Goal: Information Seeking & Learning: Learn about a topic

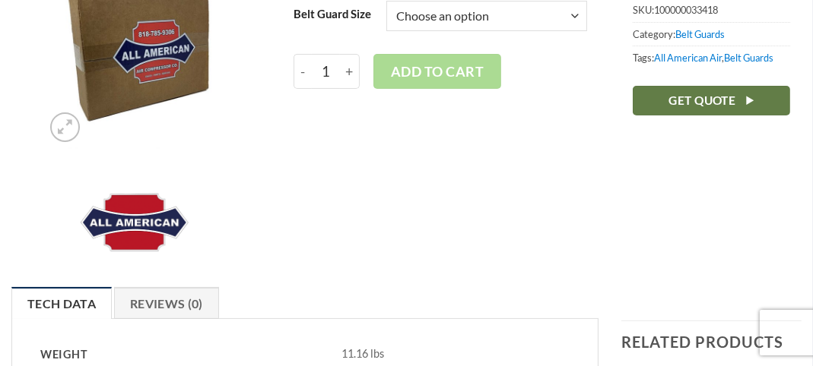
scroll to position [228, 0]
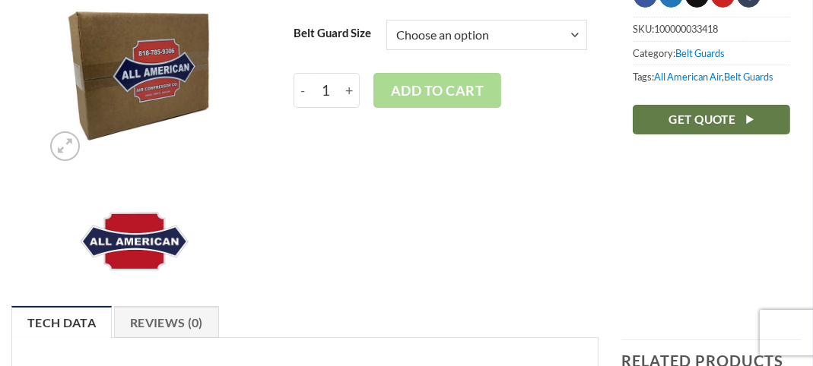
click at [116, 84] on img at bounding box center [135, 75] width 185 height 185
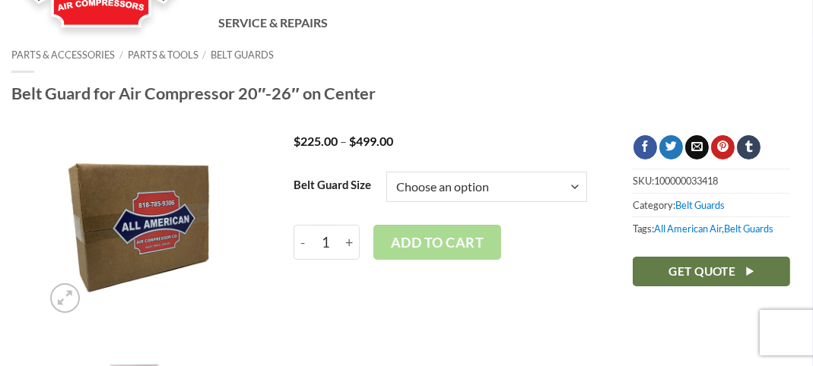
scroll to position [152, 0]
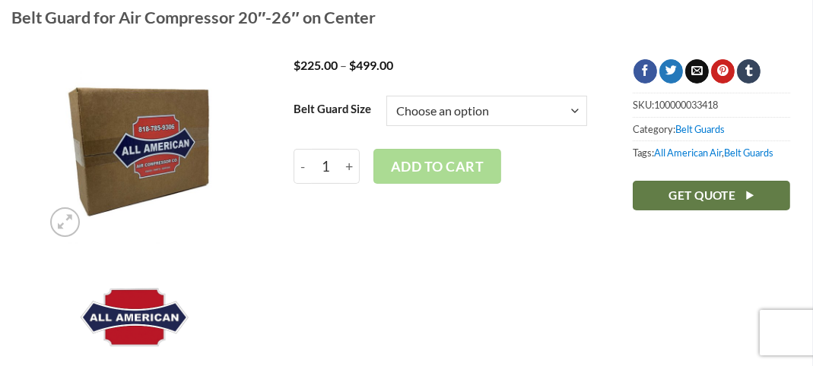
click at [478, 118] on select "Choose an option 20" 22" 23" 26"" at bounding box center [486, 111] width 200 height 30
click at [478, 117] on select "Choose an option 20" 22" 23" 26"" at bounding box center [486, 111] width 200 height 30
drag, startPoint x: 176, startPoint y: 160, endPoint x: 226, endPoint y: 195, distance: 60.5
click at [178, 160] on img at bounding box center [135, 151] width 185 height 185
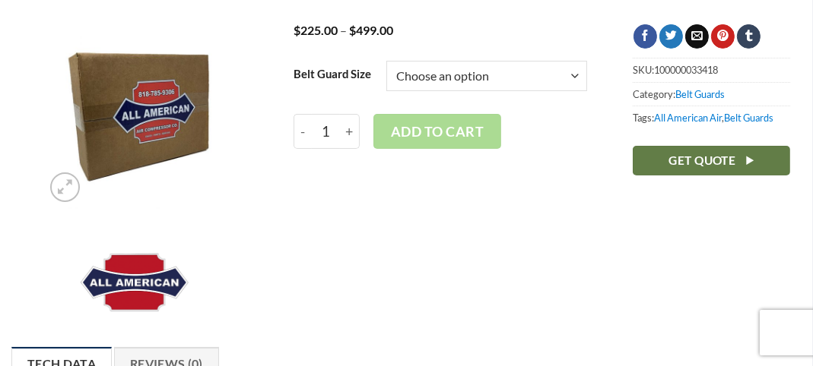
scroll to position [152, 0]
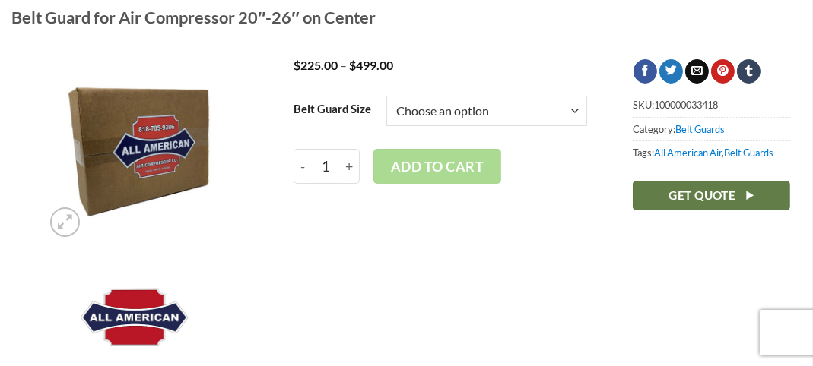
click at [147, 149] on img at bounding box center [135, 151] width 185 height 185
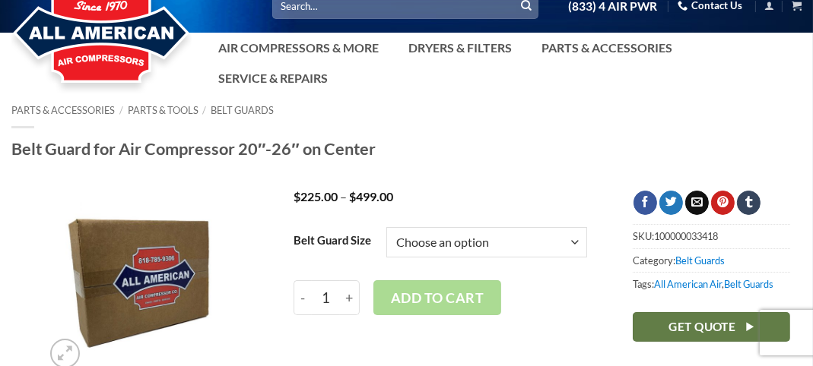
scroll to position [0, 0]
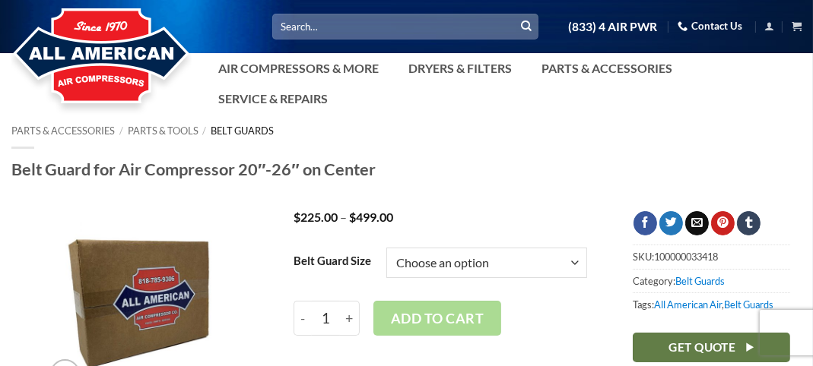
click at [252, 125] on link "Belt Guards" at bounding box center [242, 131] width 63 height 12
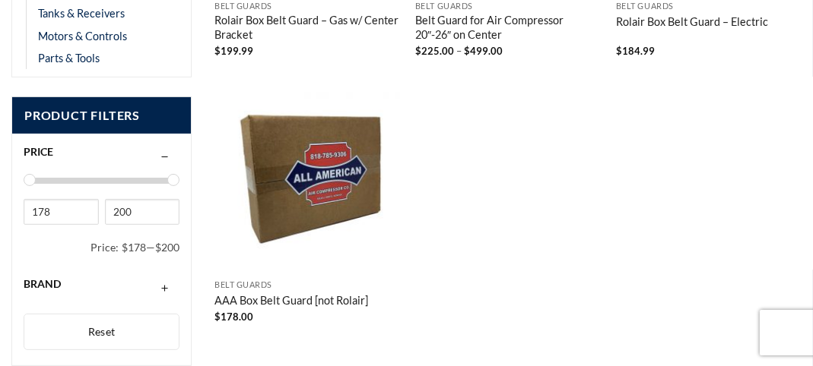
scroll to position [532, 0]
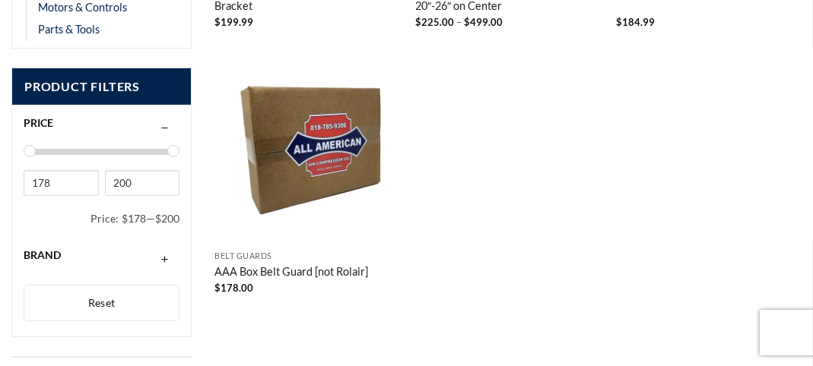
click at [314, 153] on img "AAA Box Belt Guard [not Rolair]" at bounding box center [306, 150] width 185 height 185
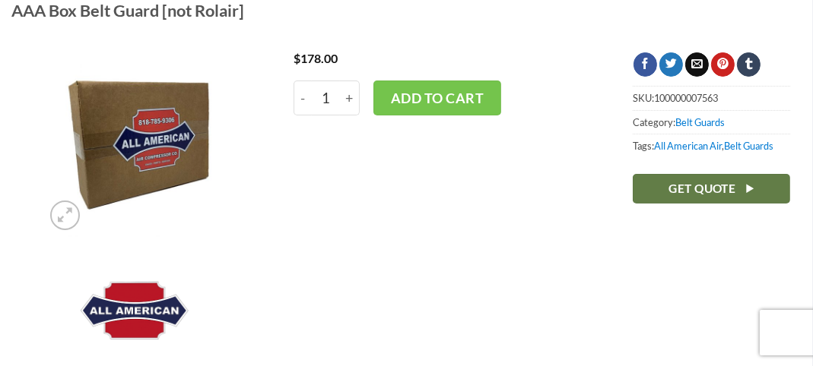
scroll to position [228, 0]
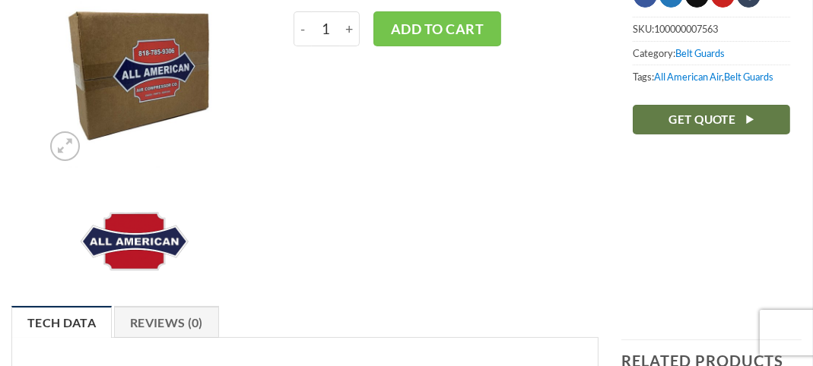
click at [178, 98] on img at bounding box center [135, 75] width 185 height 185
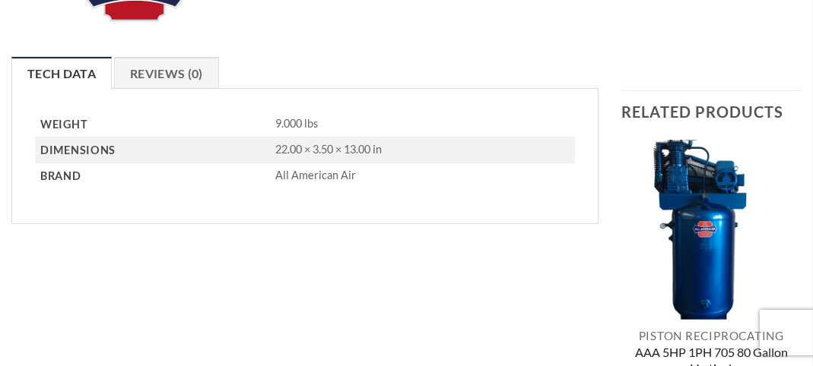
scroll to position [456, 0]
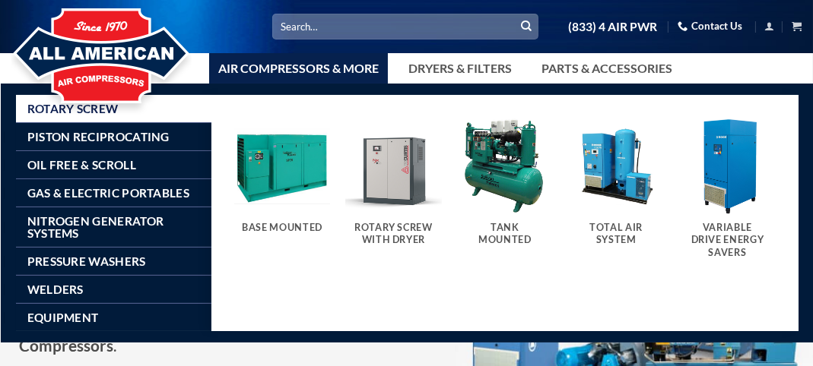
click at [298, 66] on link "Air Compressors & More" at bounding box center [298, 68] width 179 height 30
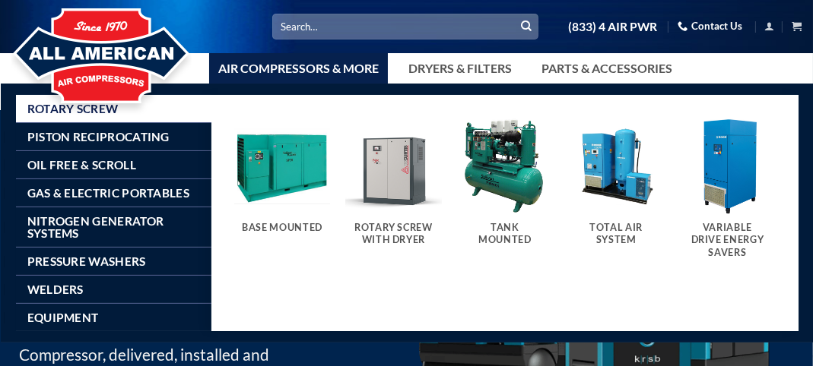
click at [506, 192] on img "Visit product category Tank Mounted" at bounding box center [504, 166] width 97 height 97
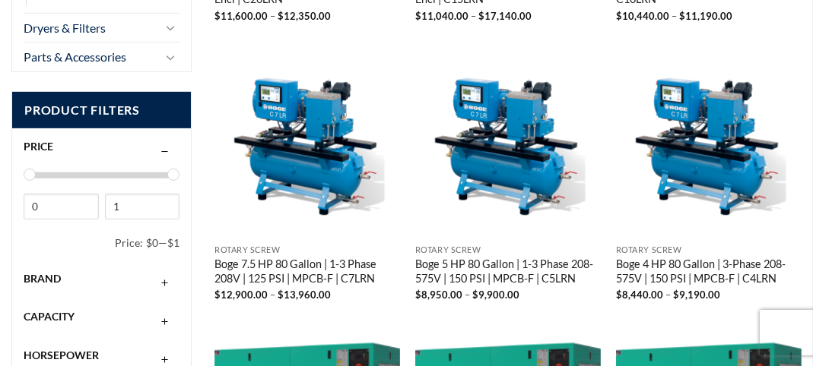
scroll to position [532, 0]
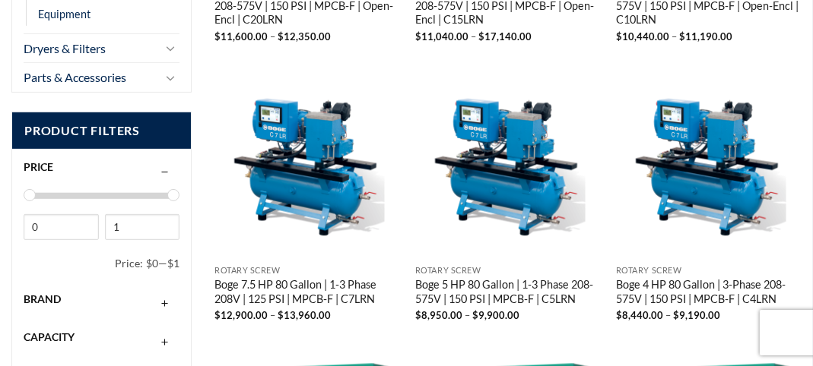
click at [62, 290] on div "Brand" at bounding box center [102, 299] width 156 height 29
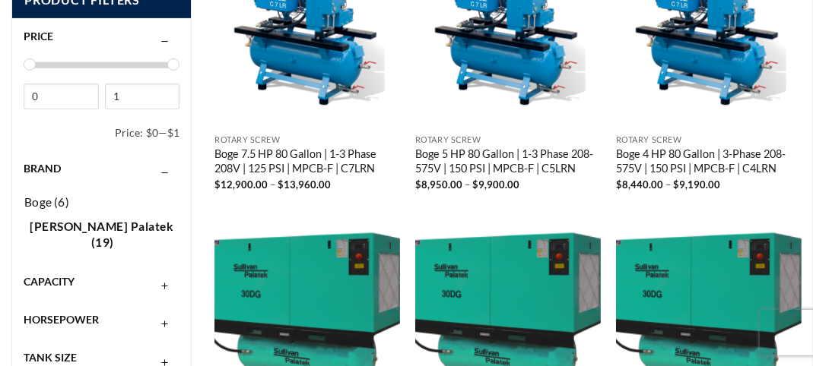
scroll to position [684, 0]
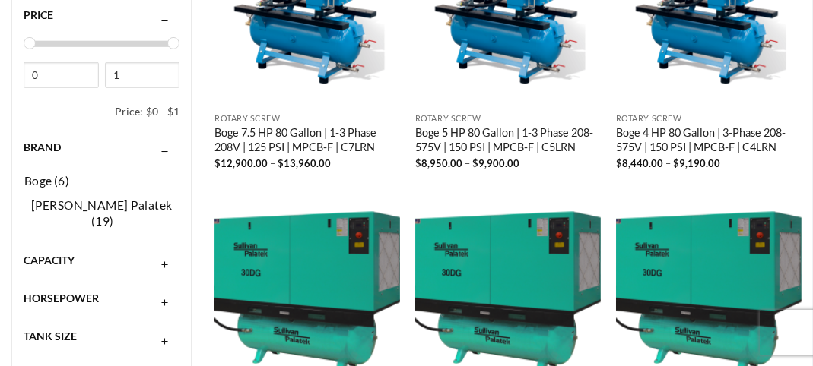
click at [44, 254] on span "Capacity" at bounding box center [49, 260] width 51 height 13
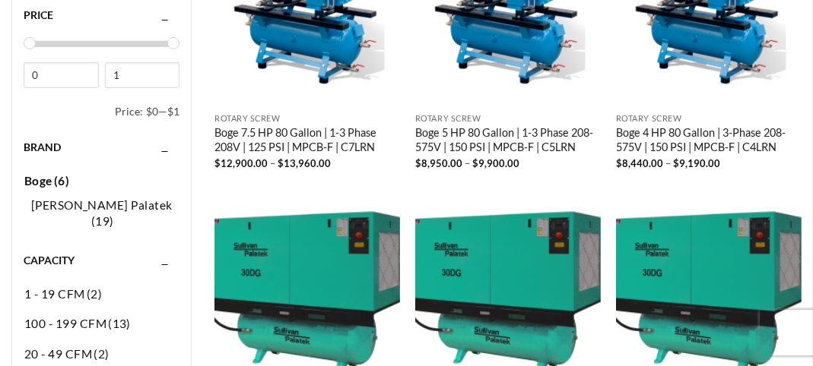
click at [40, 176] on span "Boge" at bounding box center [38, 181] width 28 height 14
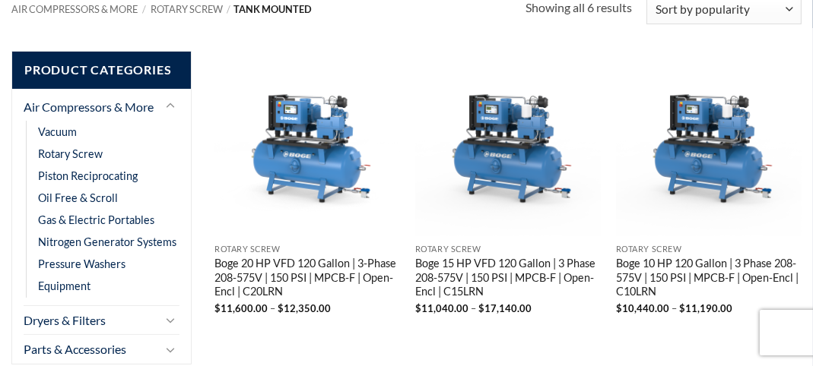
scroll to position [281, 0]
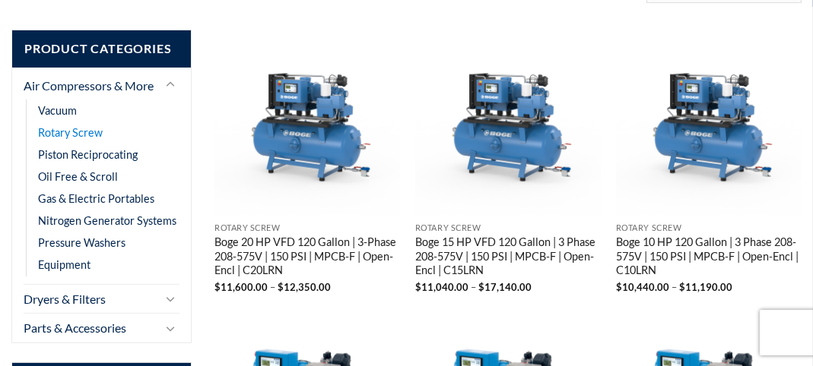
click at [62, 130] on link "Rotary Screw" at bounding box center [70, 133] width 65 height 22
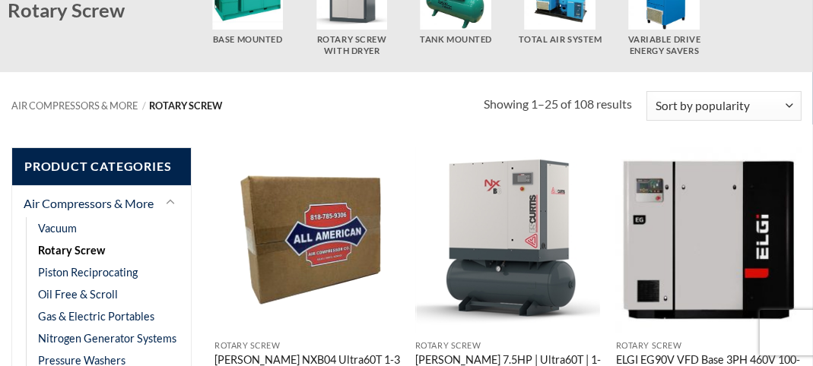
scroll to position [228, 0]
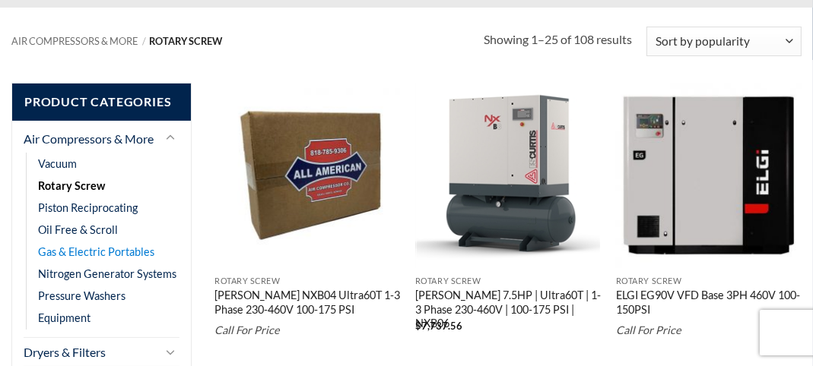
click at [69, 248] on link "Gas & Electric Portables" at bounding box center [96, 252] width 116 height 22
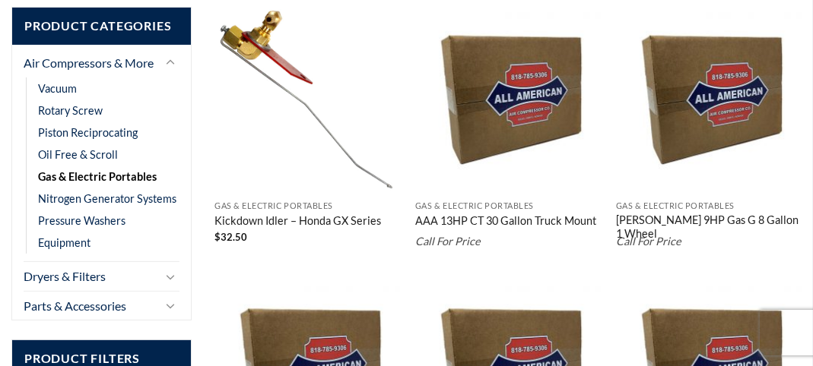
scroll to position [304, 0]
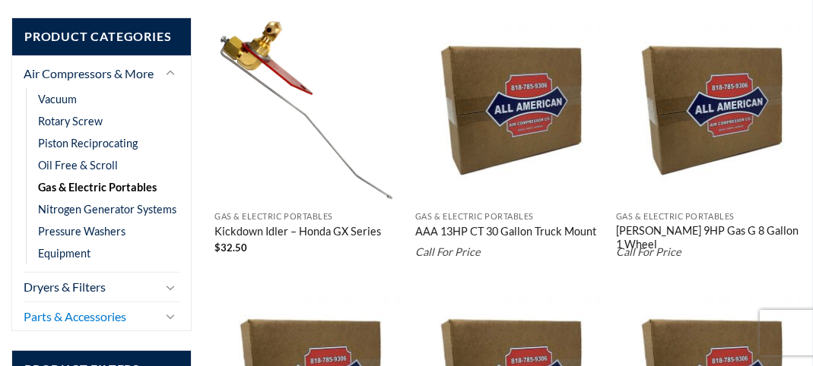
click at [77, 316] on link "Parts & Accessories" at bounding box center [91, 317] width 134 height 29
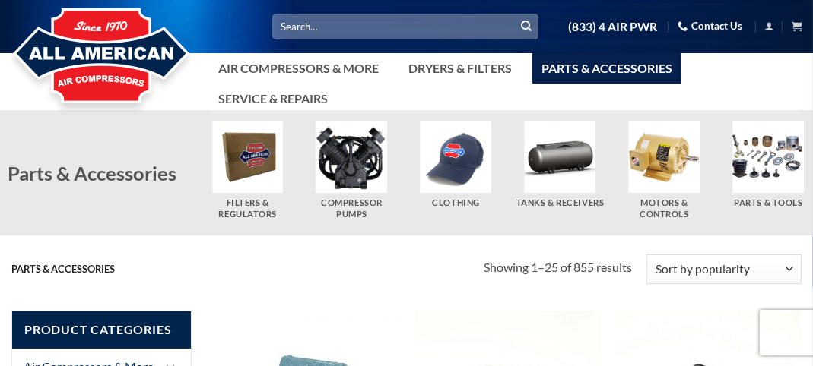
click at [782, 193] on div "Parts & Tools" at bounding box center [768, 201] width 89 height 16
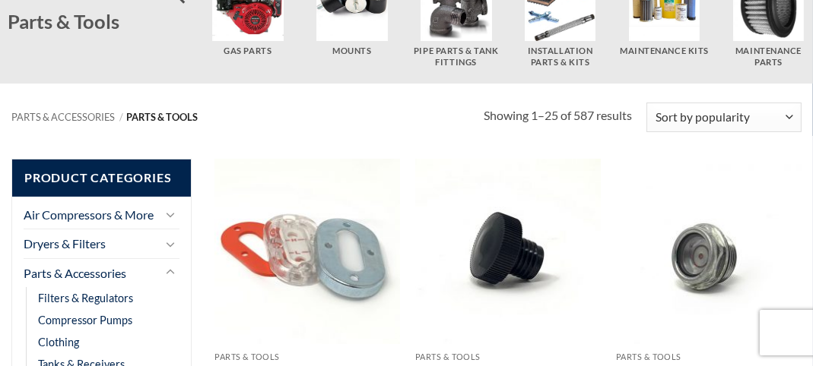
scroll to position [228, 0]
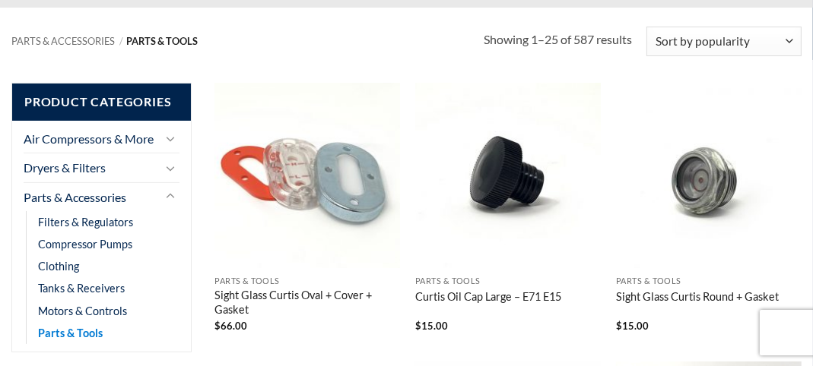
click at [78, 328] on link "Parts & Tools" at bounding box center [70, 333] width 65 height 22
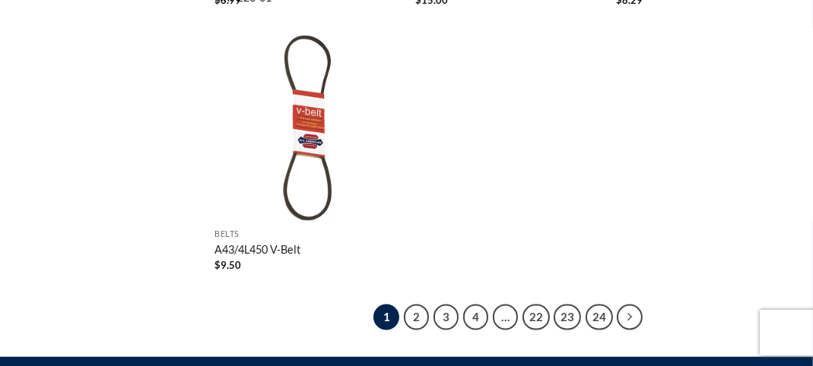
scroll to position [2609, 0]
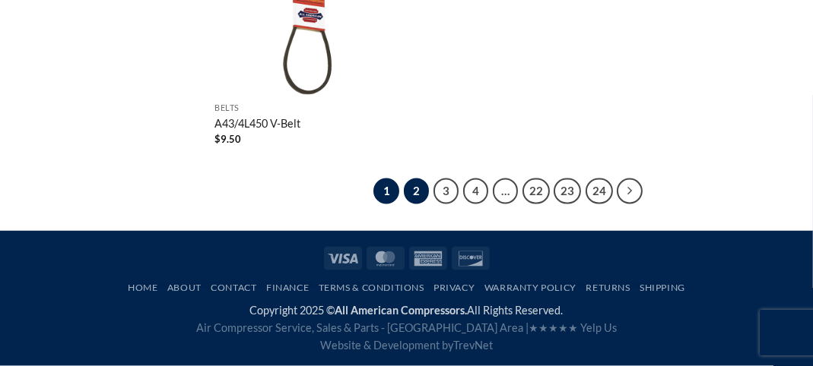
click at [422, 194] on link "2" at bounding box center [417, 192] width 26 height 26
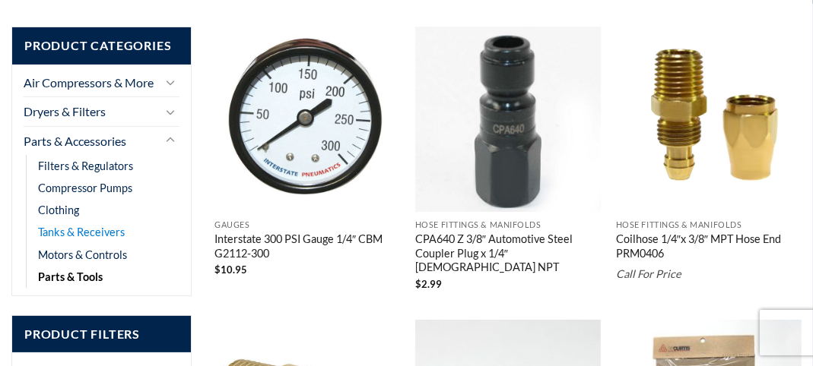
scroll to position [281, 0]
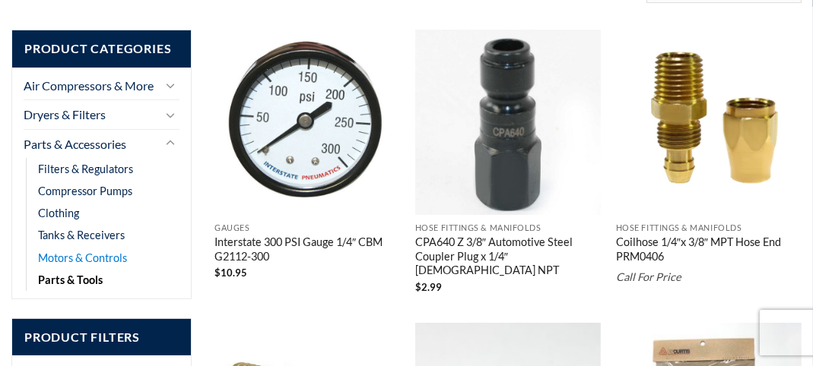
click at [75, 255] on link "Motors & Controls" at bounding box center [82, 258] width 89 height 22
click at [94, 81] on link "Air Compressors & More" at bounding box center [91, 85] width 134 height 29
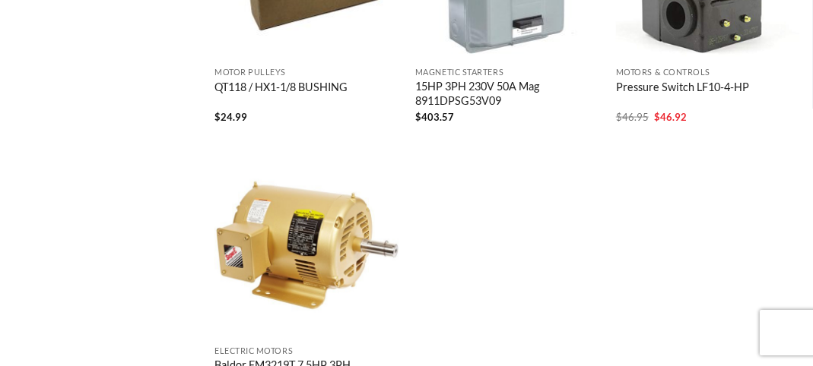
scroll to position [2509, 0]
